Goal: Information Seeking & Learning: Check status

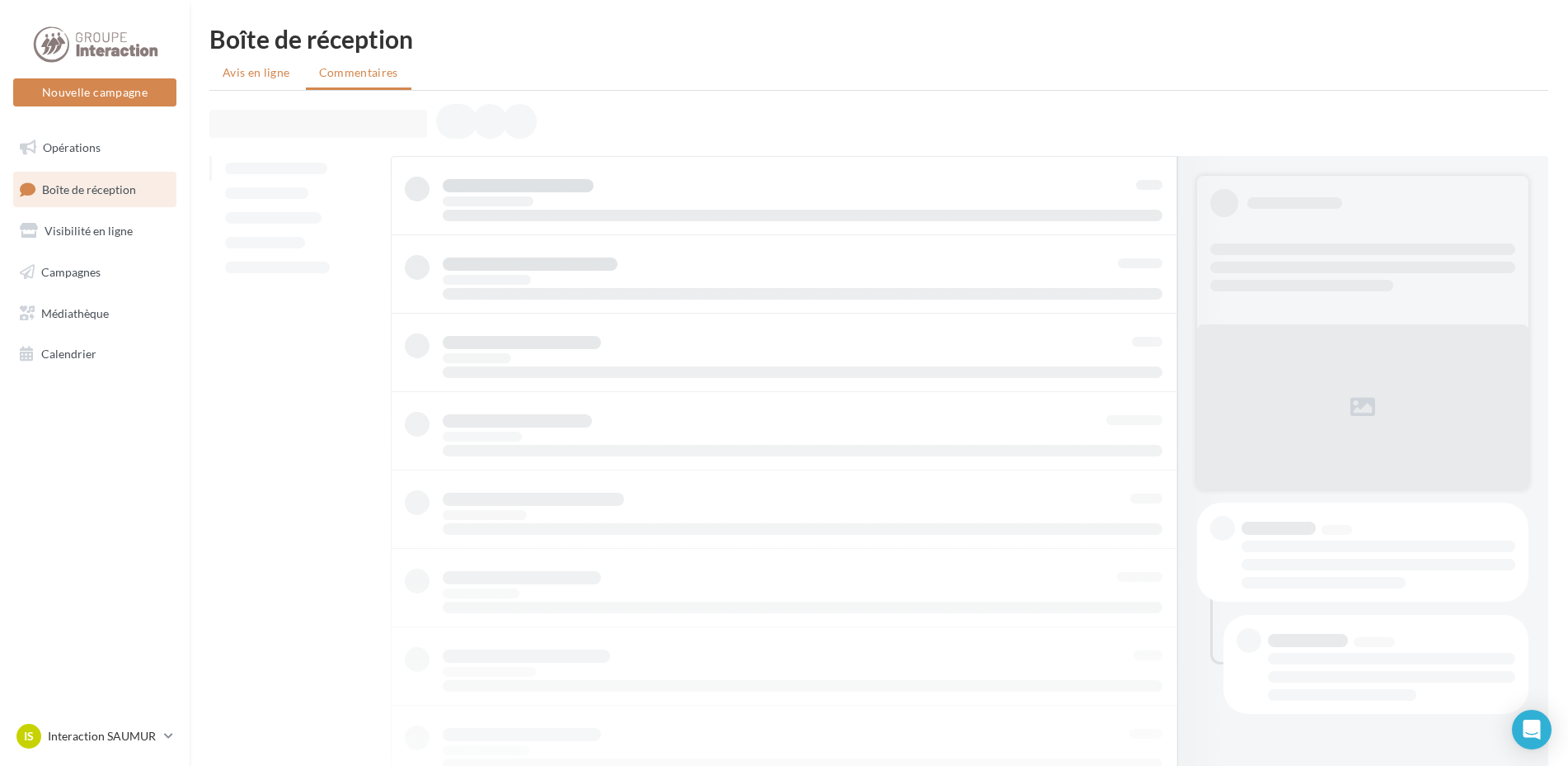
click at [247, 71] on span "Avis en ligne" at bounding box center [256, 72] width 68 height 14
